Goal: Transaction & Acquisition: Purchase product/service

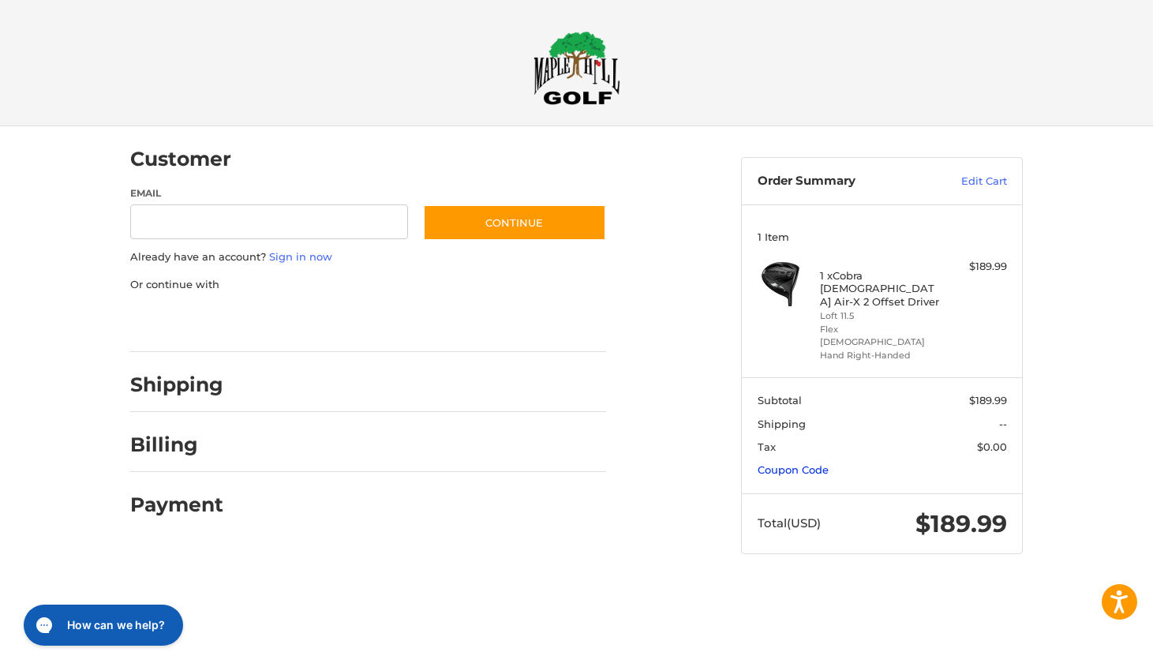
click at [812, 463] on link "Coupon Code" at bounding box center [792, 469] width 71 height 13
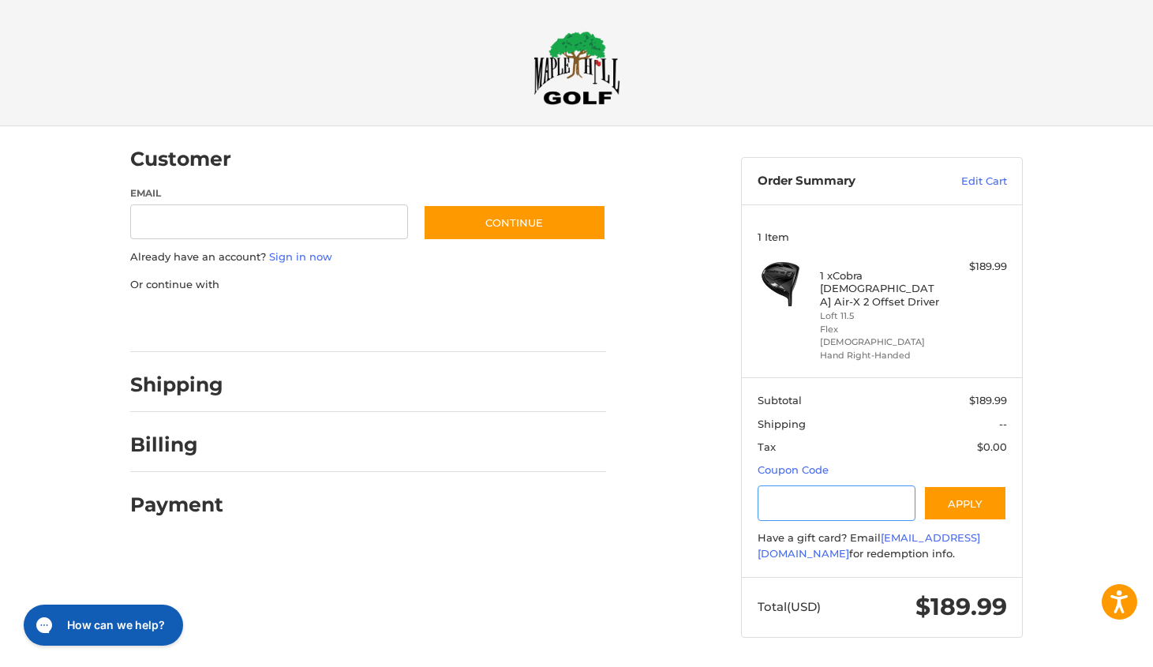
click at [850, 485] on input "Gift Certificate or Coupon Code" at bounding box center [836, 503] width 159 height 36
type input "*****"
